Goal: Transaction & Acquisition: Book appointment/travel/reservation

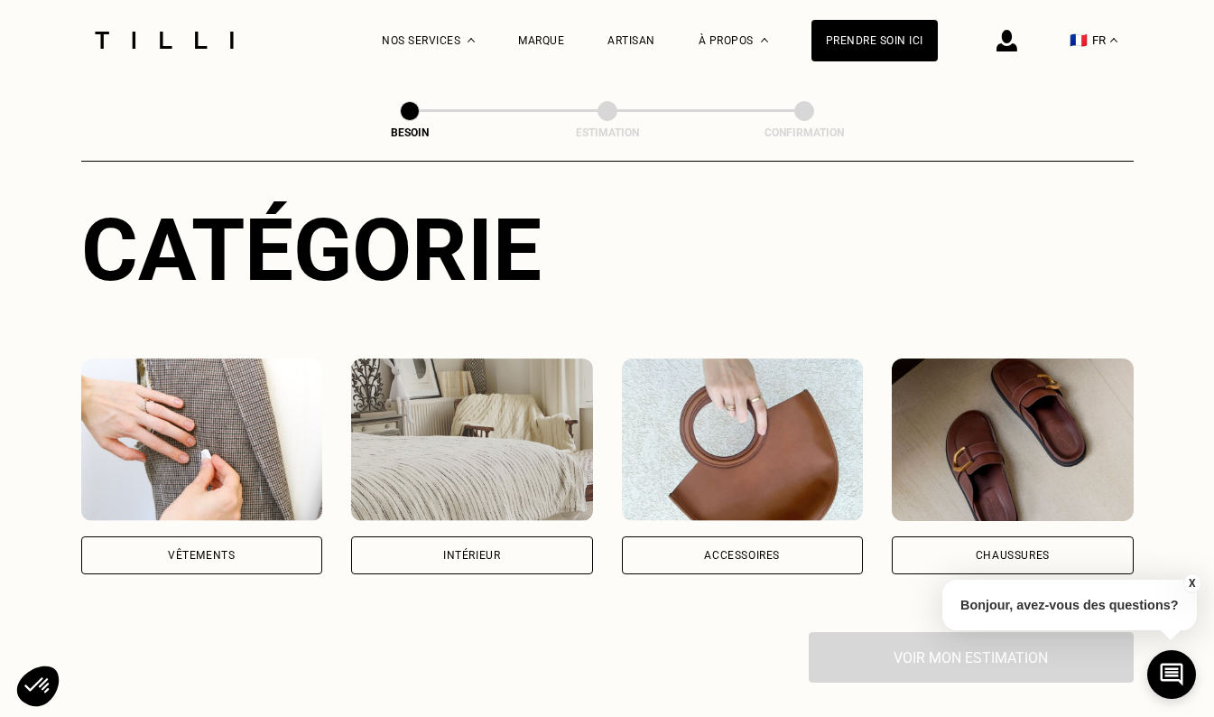
scroll to position [235, 0]
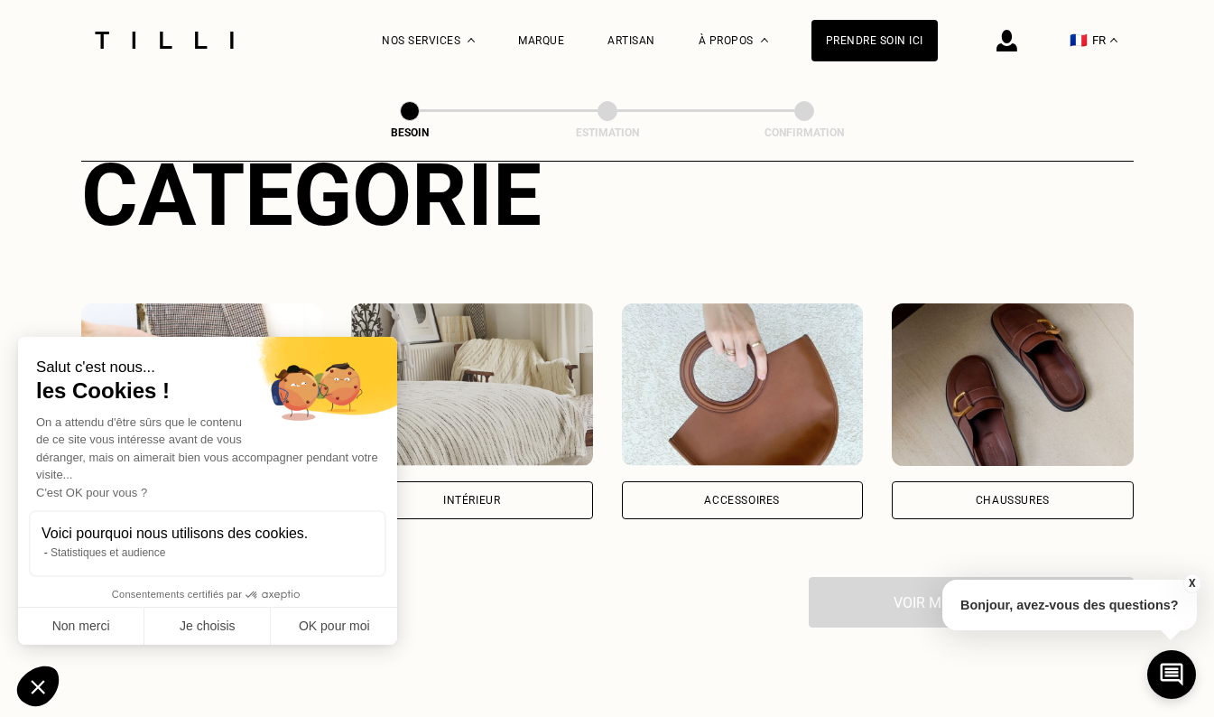
click at [530, 481] on div "Intérieur" at bounding box center [472, 500] width 242 height 38
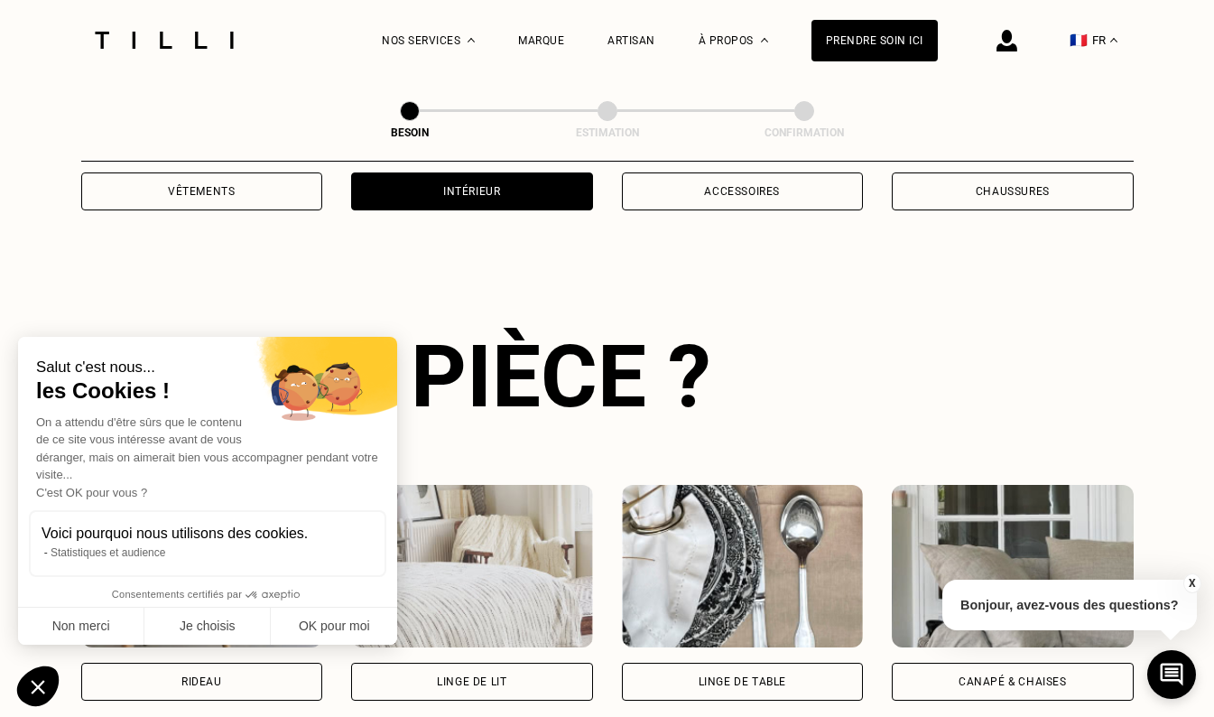
scroll to position [590, 0]
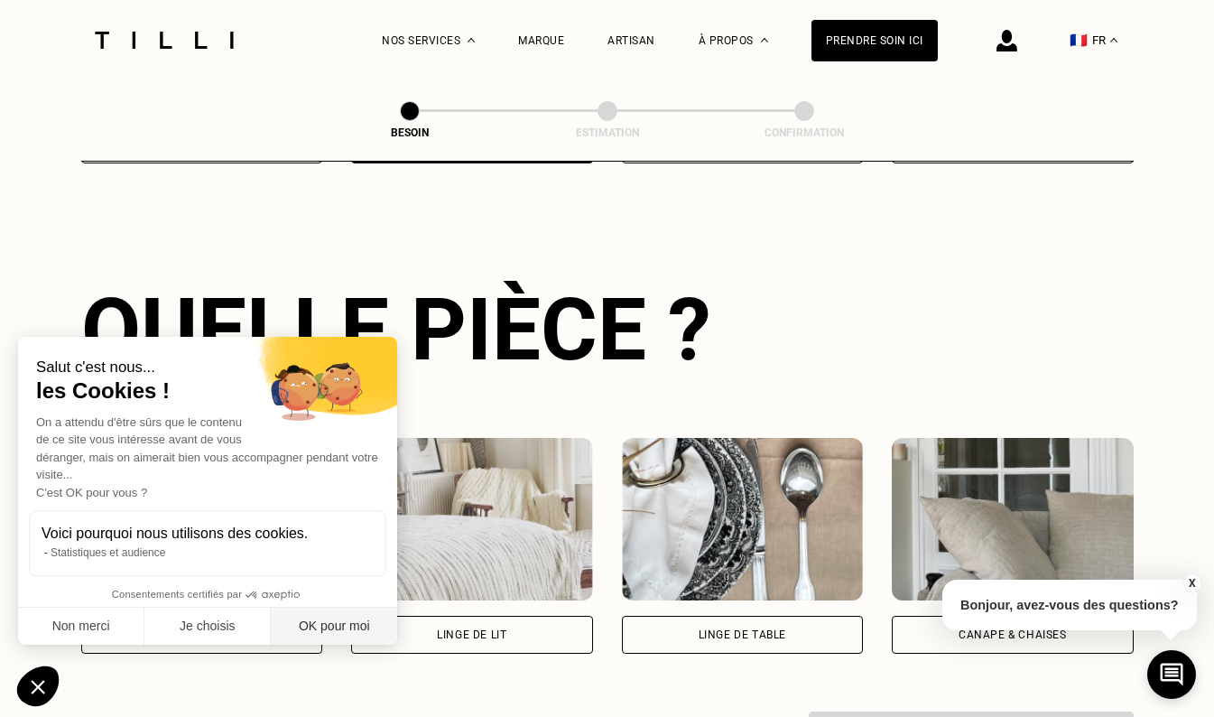
click at [354, 620] on button "OK pour moi" at bounding box center [334, 627] width 126 height 38
checkbox input "true"
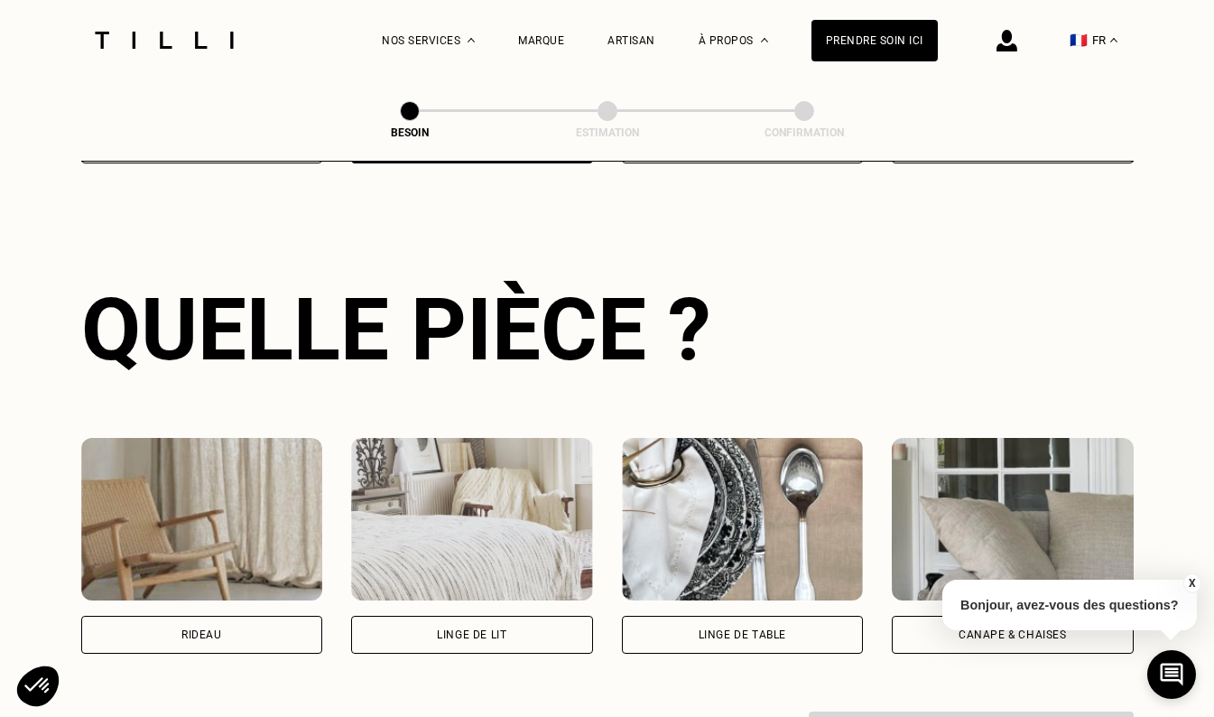
click at [1187, 583] on button "X" at bounding box center [1192, 583] width 18 height 20
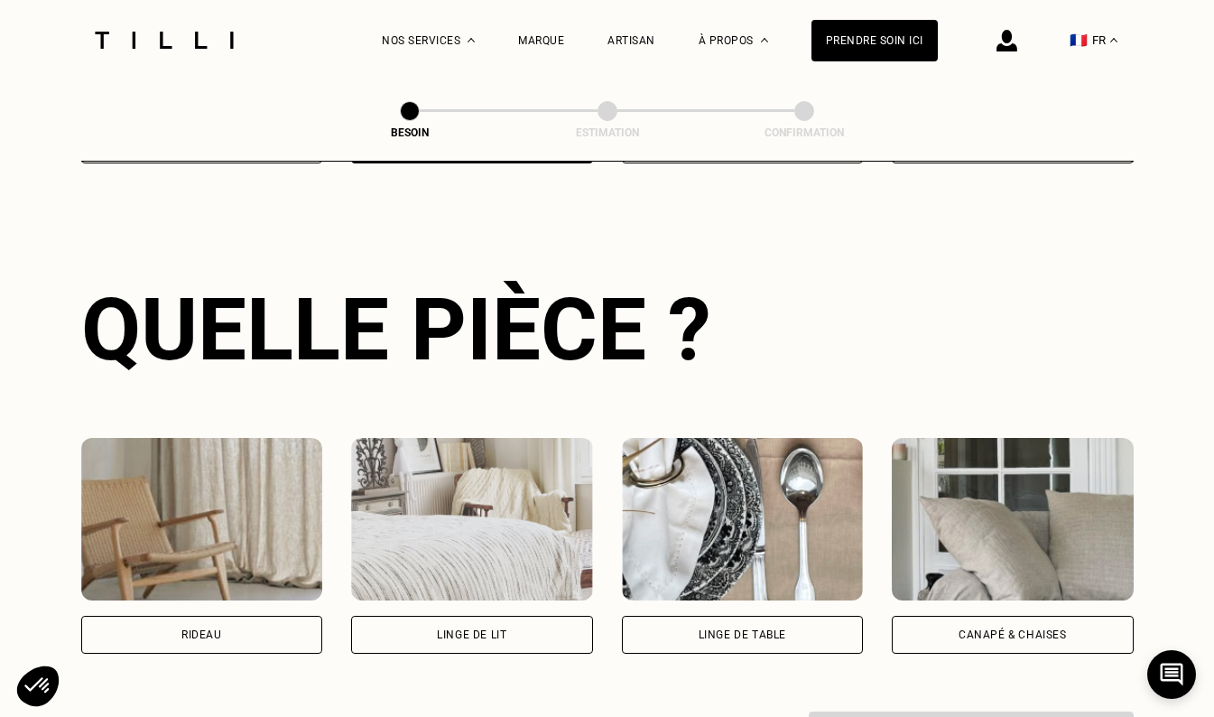
click at [268, 628] on div "Rideau" at bounding box center [202, 635] width 242 height 38
select select "FR"
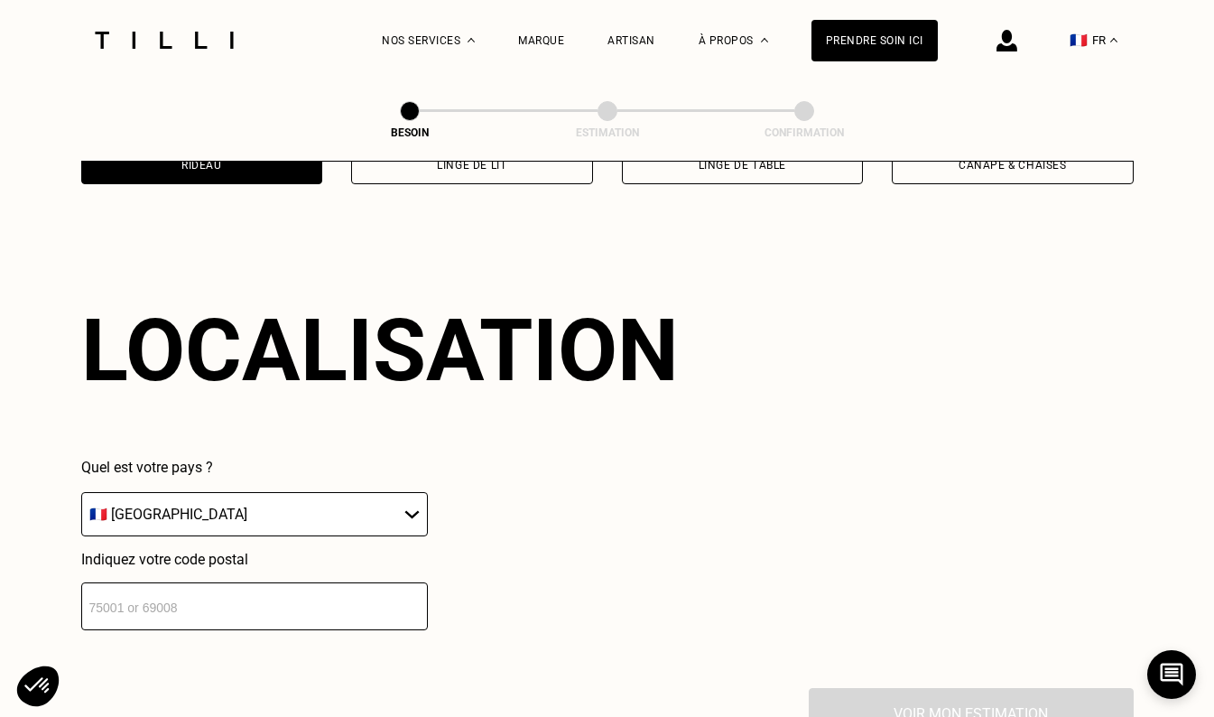
scroll to position [1083, 0]
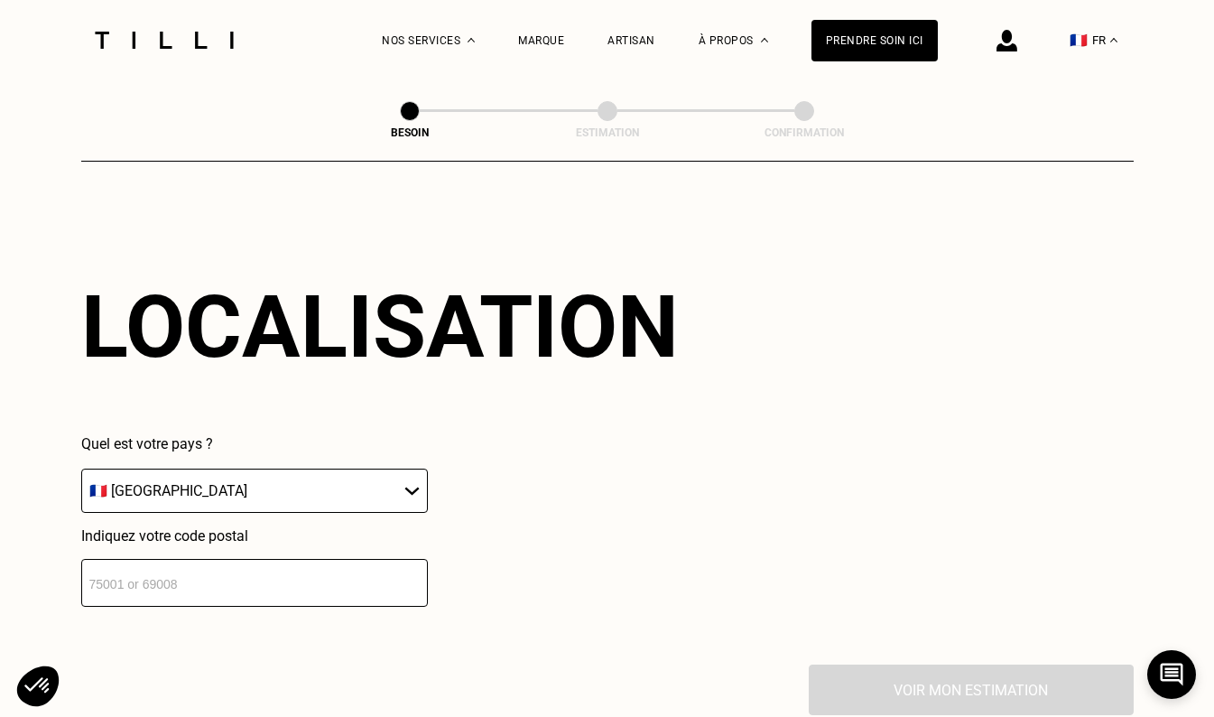
click at [374, 571] on input "number" at bounding box center [254, 583] width 347 height 48
type input "69260"
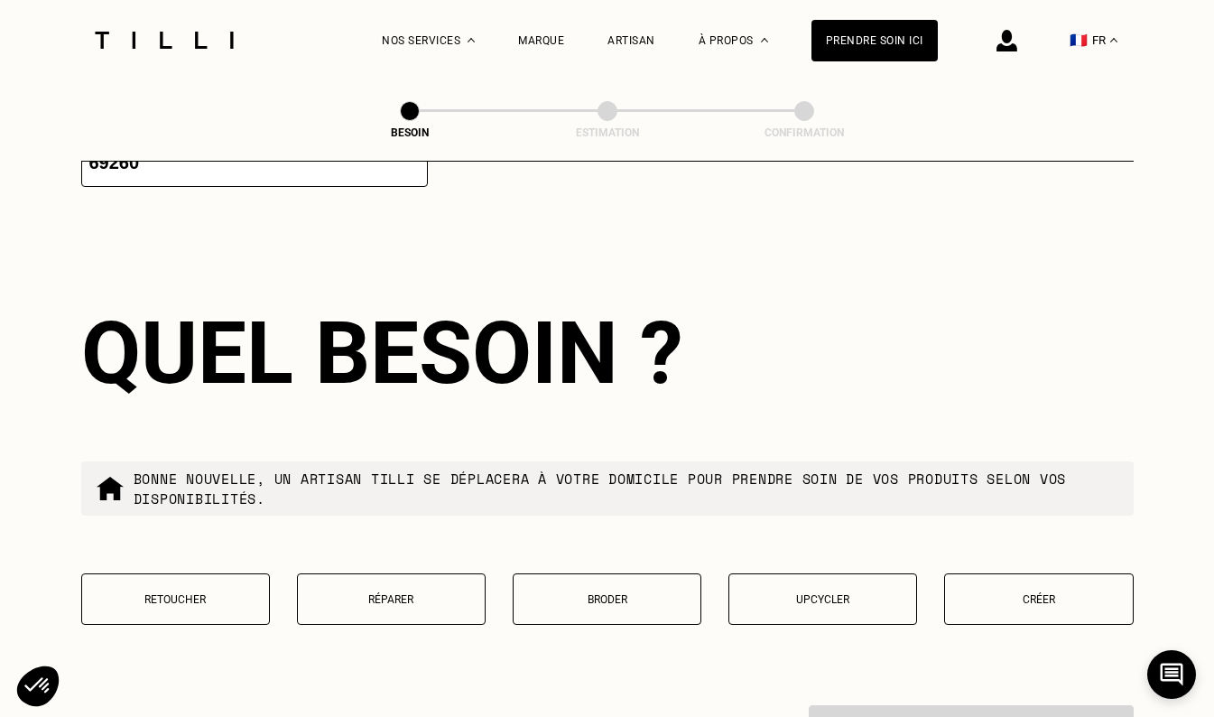
scroll to position [1531, 0]
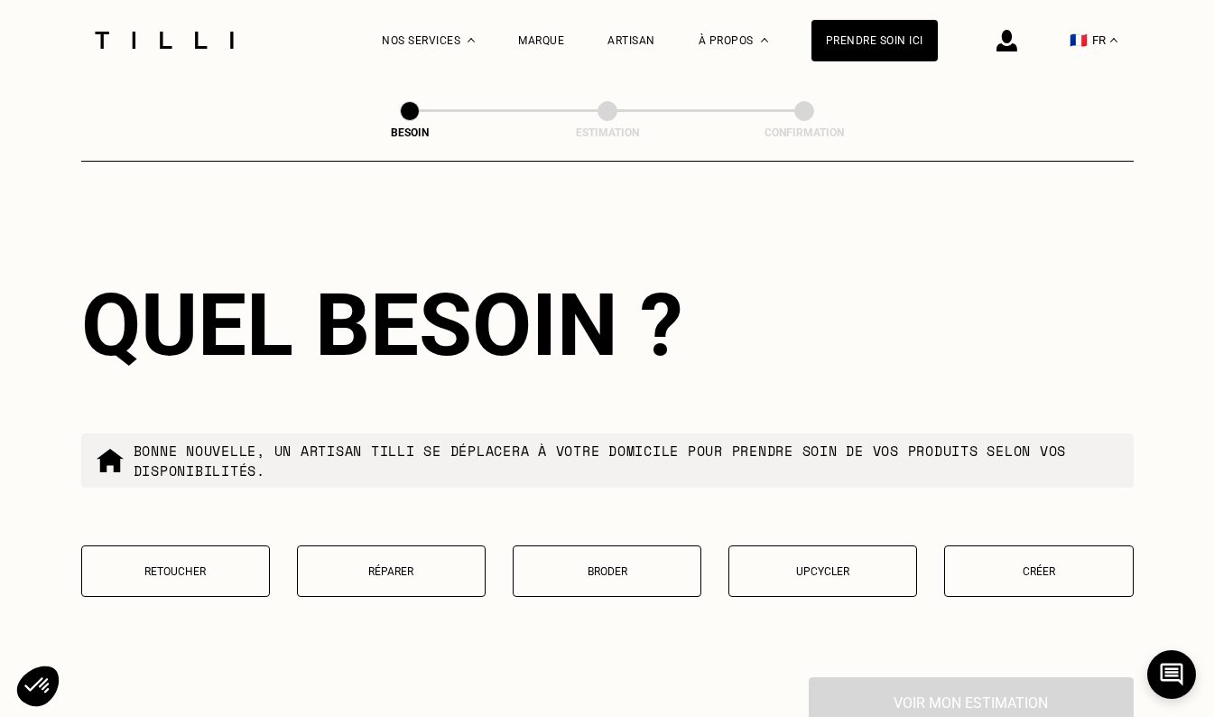
click at [215, 552] on button "Retoucher" at bounding box center [175, 570] width 189 height 51
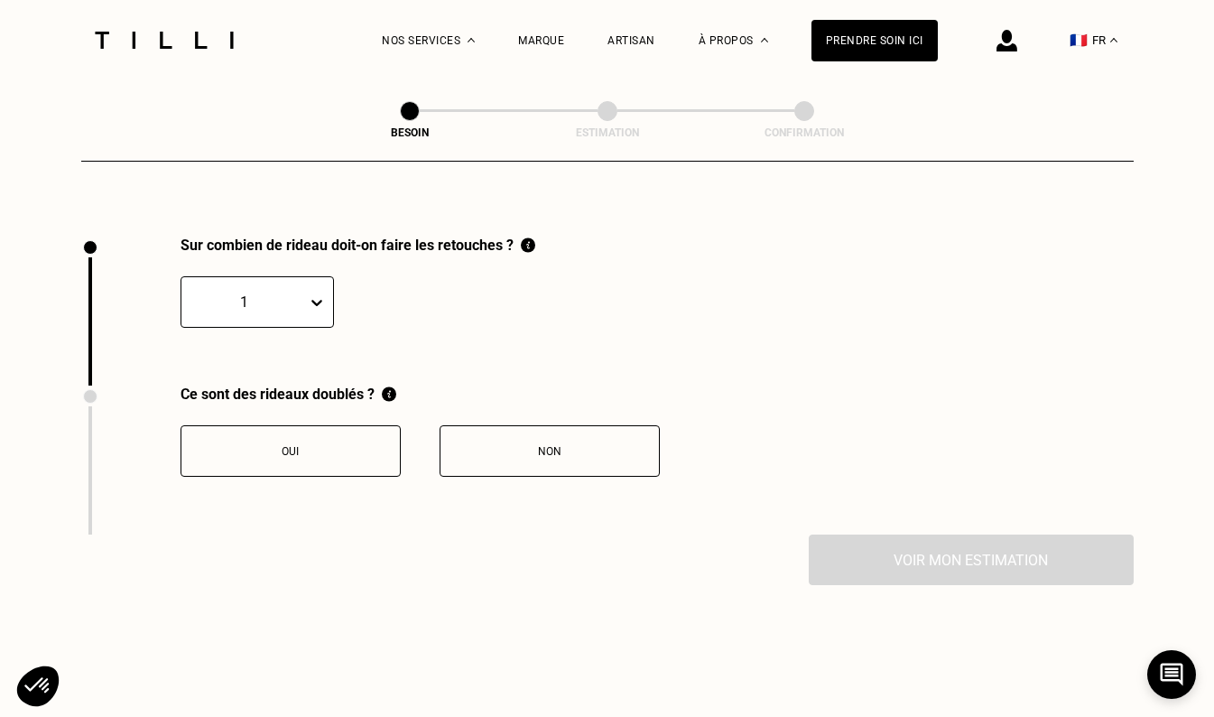
scroll to position [1995, 0]
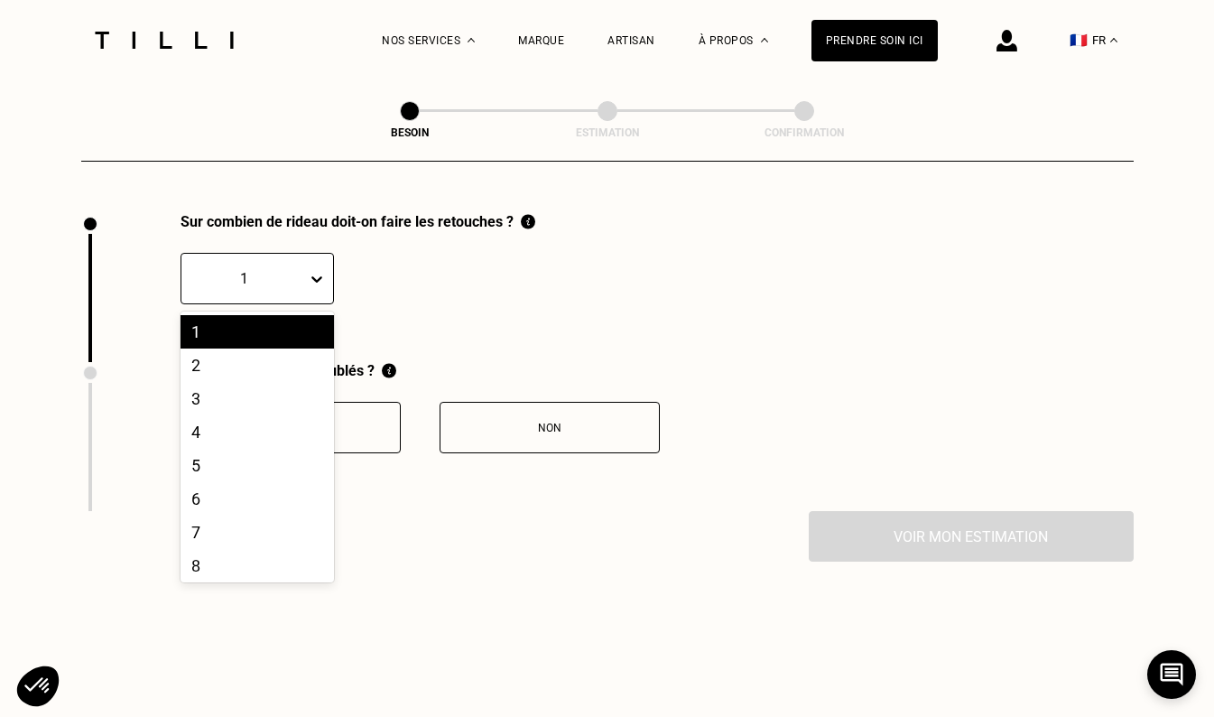
click at [313, 272] on icon at bounding box center [317, 279] width 18 height 18
click at [226, 351] on div "2" at bounding box center [257, 365] width 153 height 33
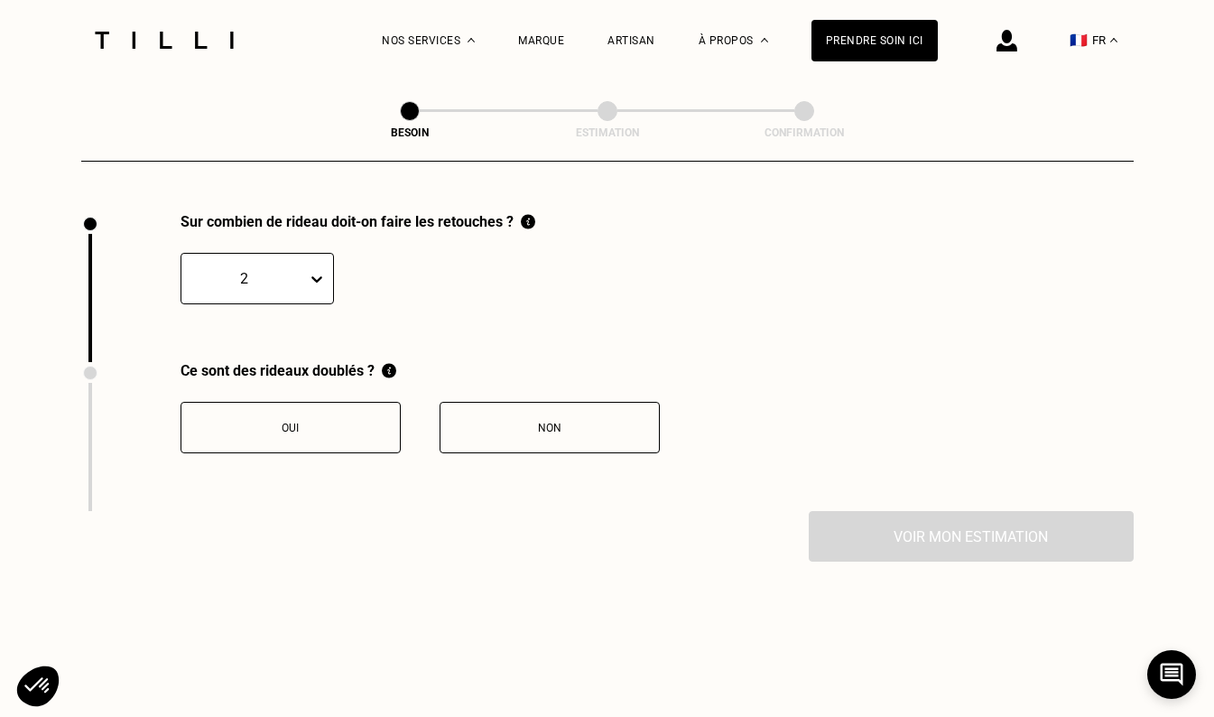
click at [250, 426] on button "Oui" at bounding box center [291, 427] width 220 height 51
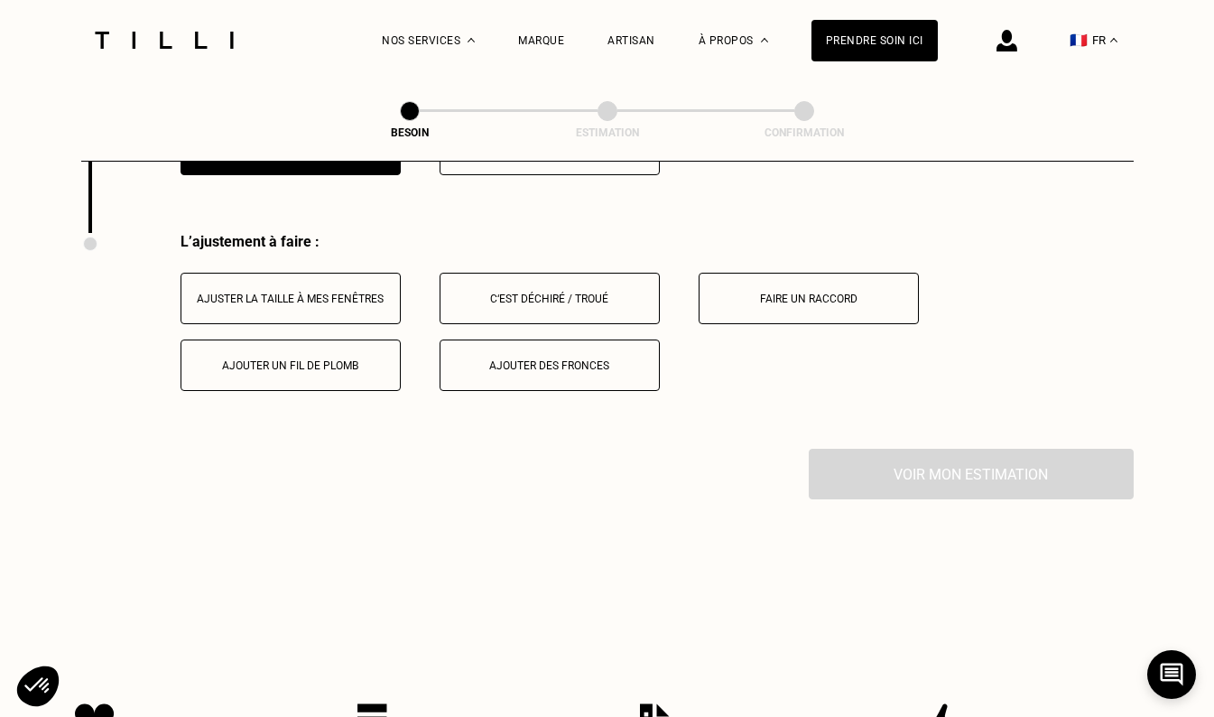
scroll to position [2293, 0]
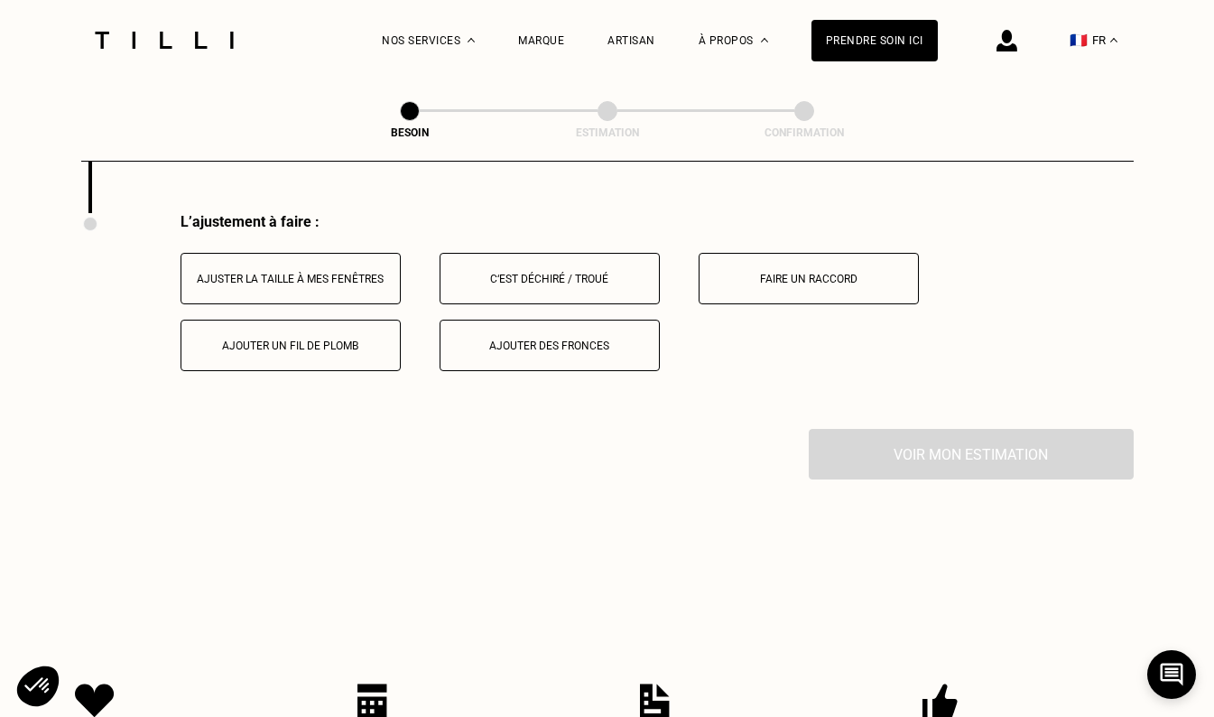
click at [338, 275] on button "Ajuster la taille à mes fenêtres" at bounding box center [291, 278] width 220 height 51
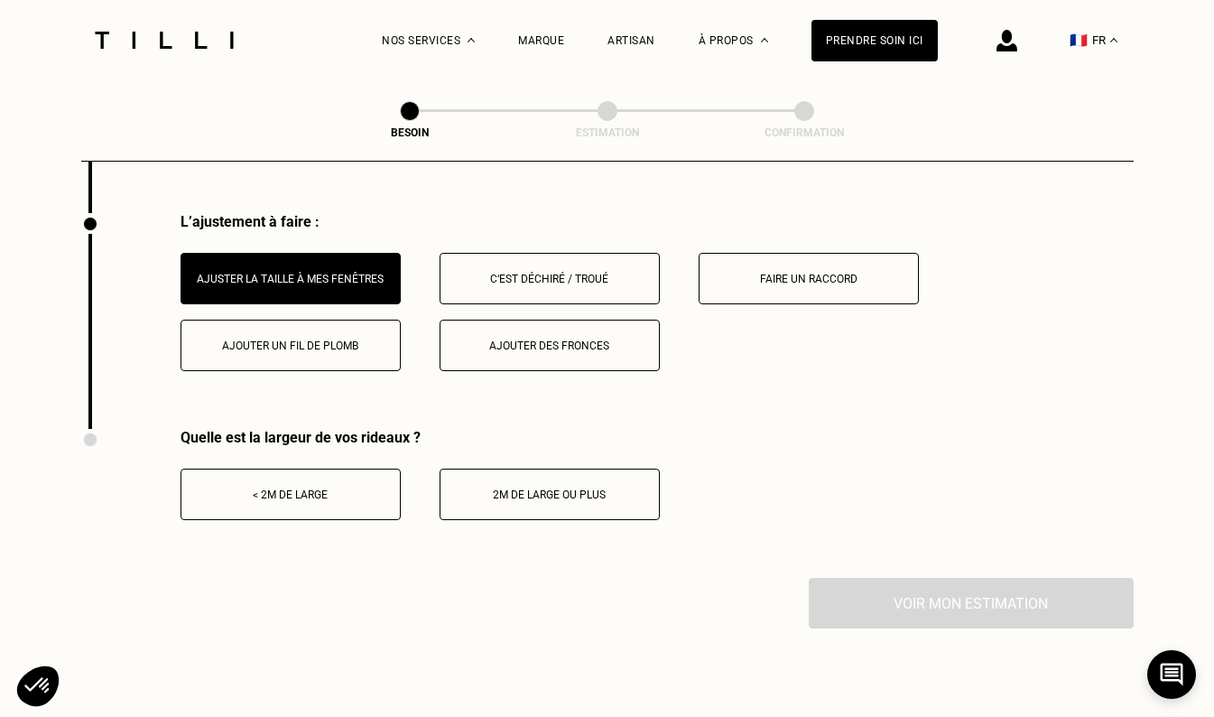
click at [501, 488] on div "2m de large ou plus" at bounding box center [550, 494] width 200 height 13
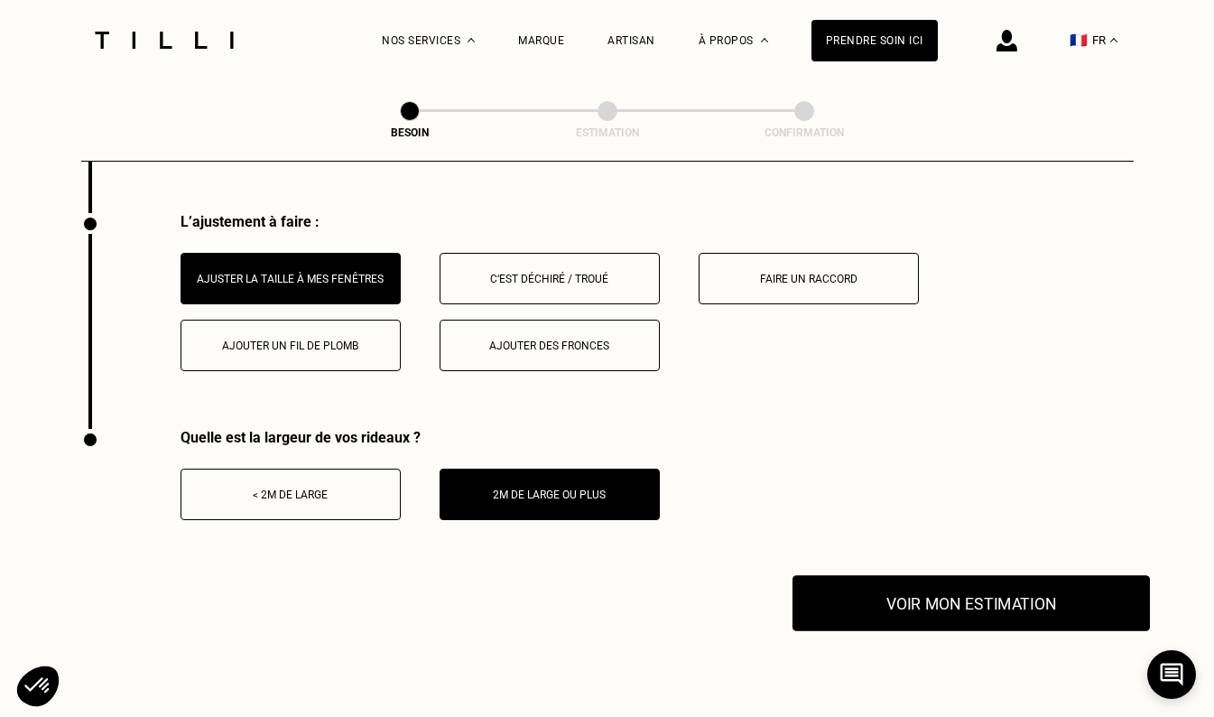
click at [925, 591] on button "Voir mon estimation" at bounding box center [972, 603] width 358 height 56
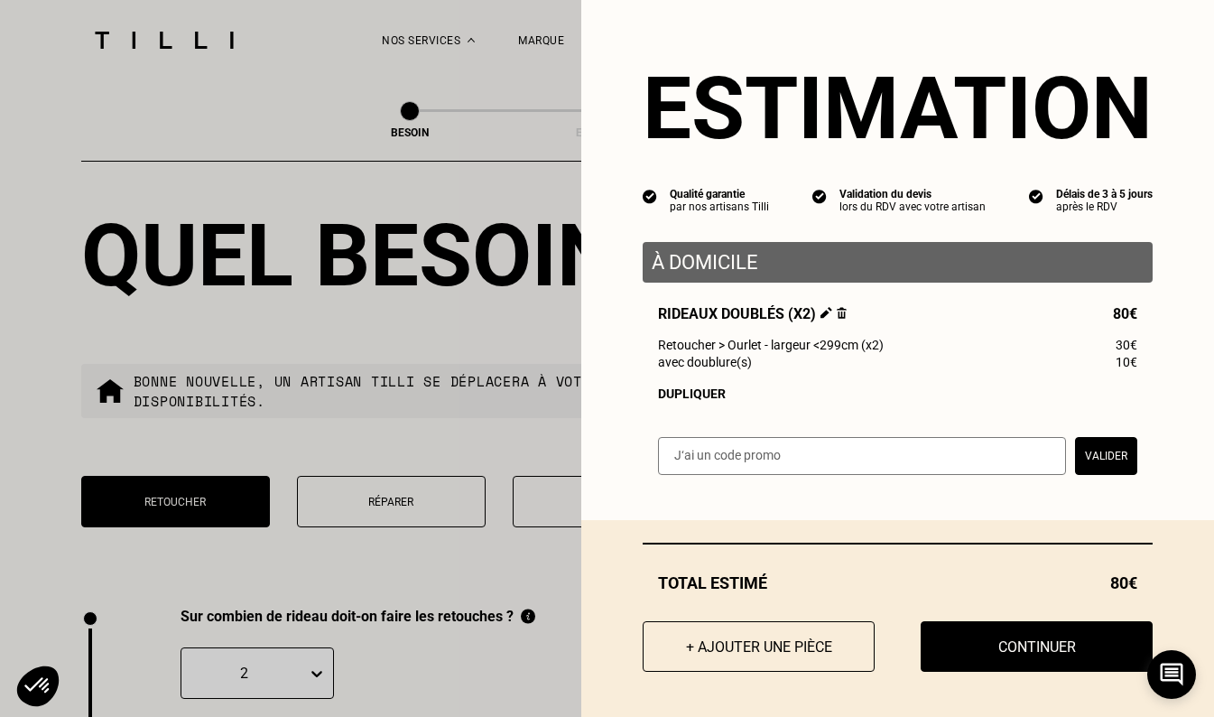
scroll to position [1576, 0]
